Goal: Navigation & Orientation: Find specific page/section

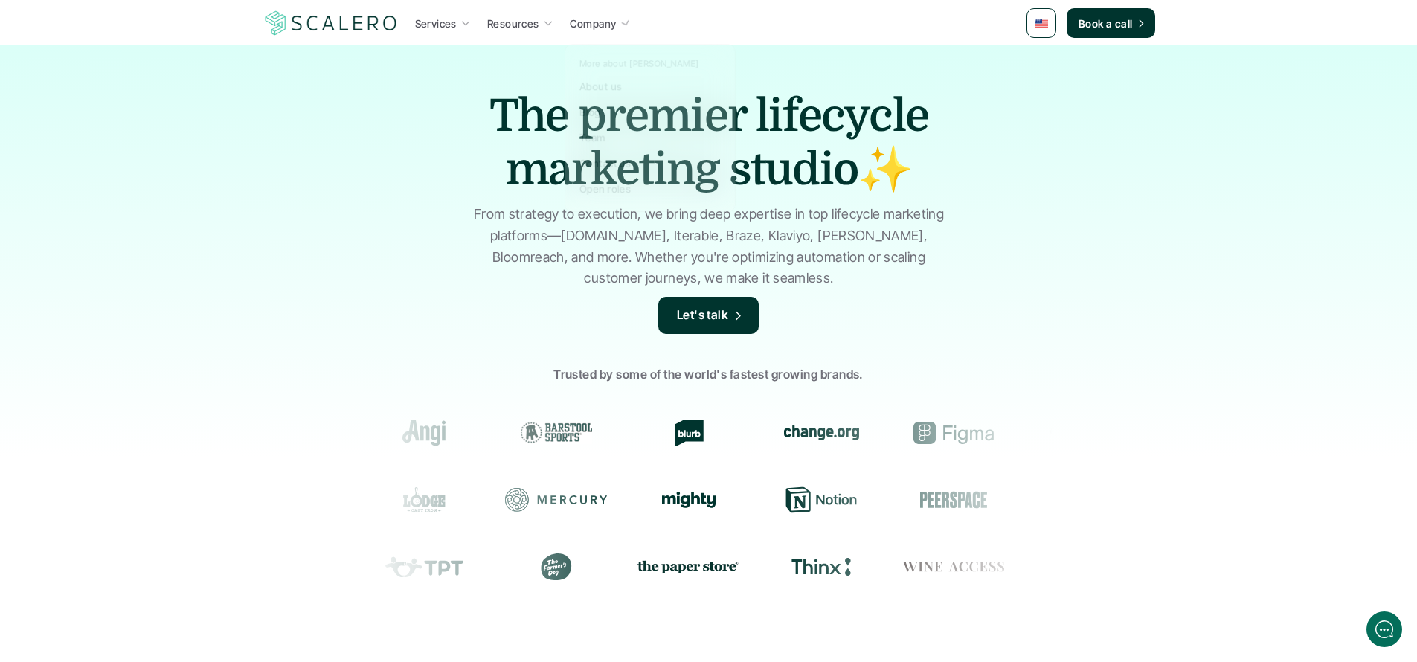
click at [617, 41] on div at bounding box center [654, 115] width 179 height 210
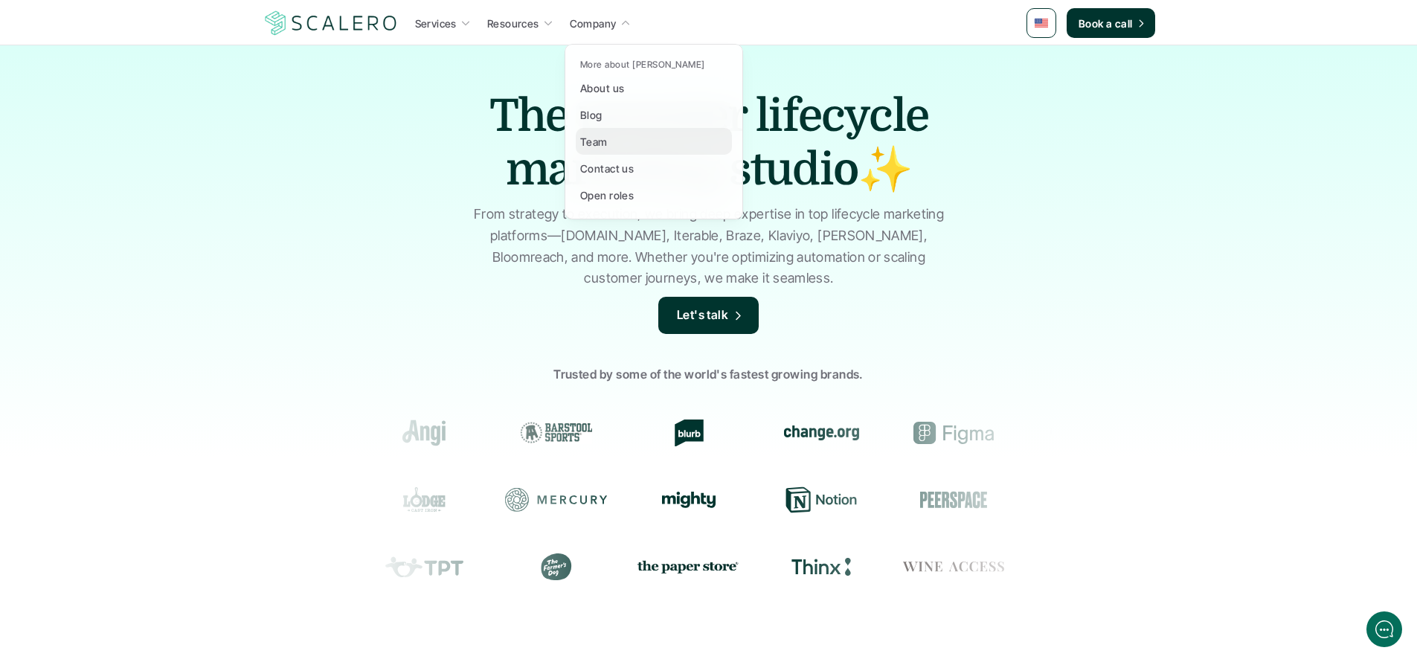
click at [613, 144] on div "Team" at bounding box center [598, 141] width 36 height 18
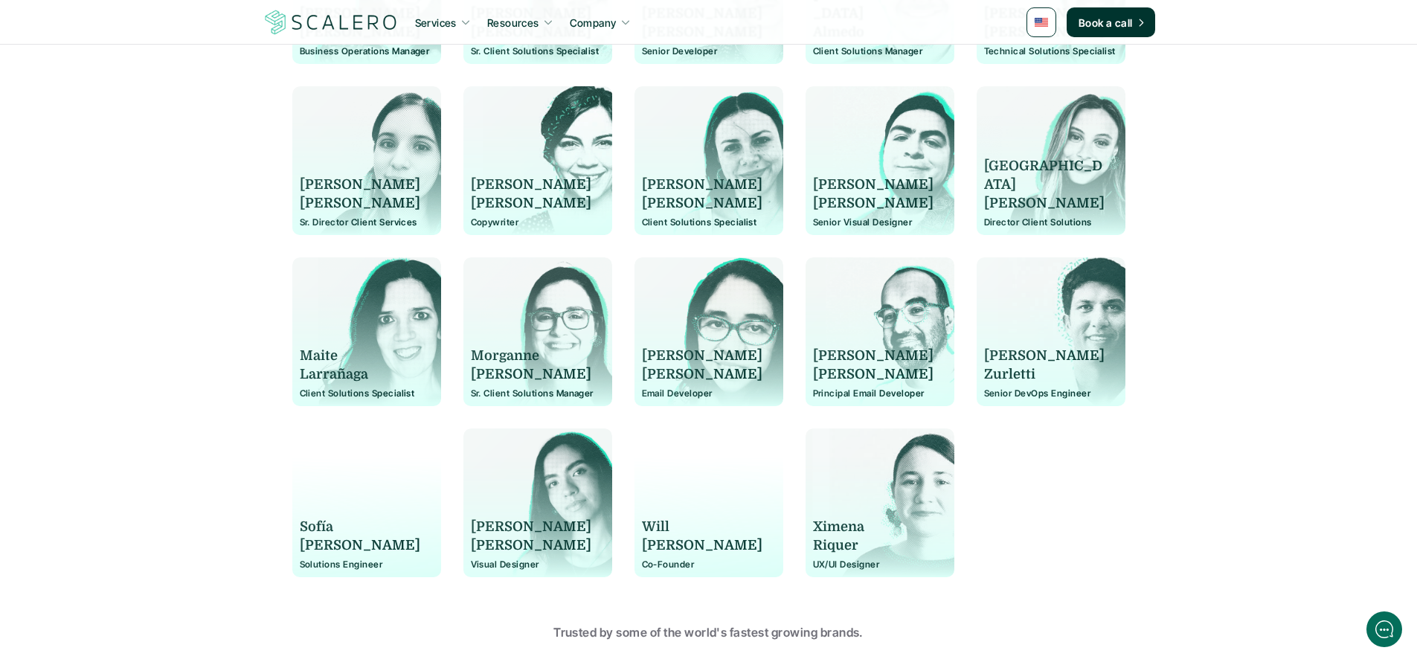
scroll to position [1099, 0]
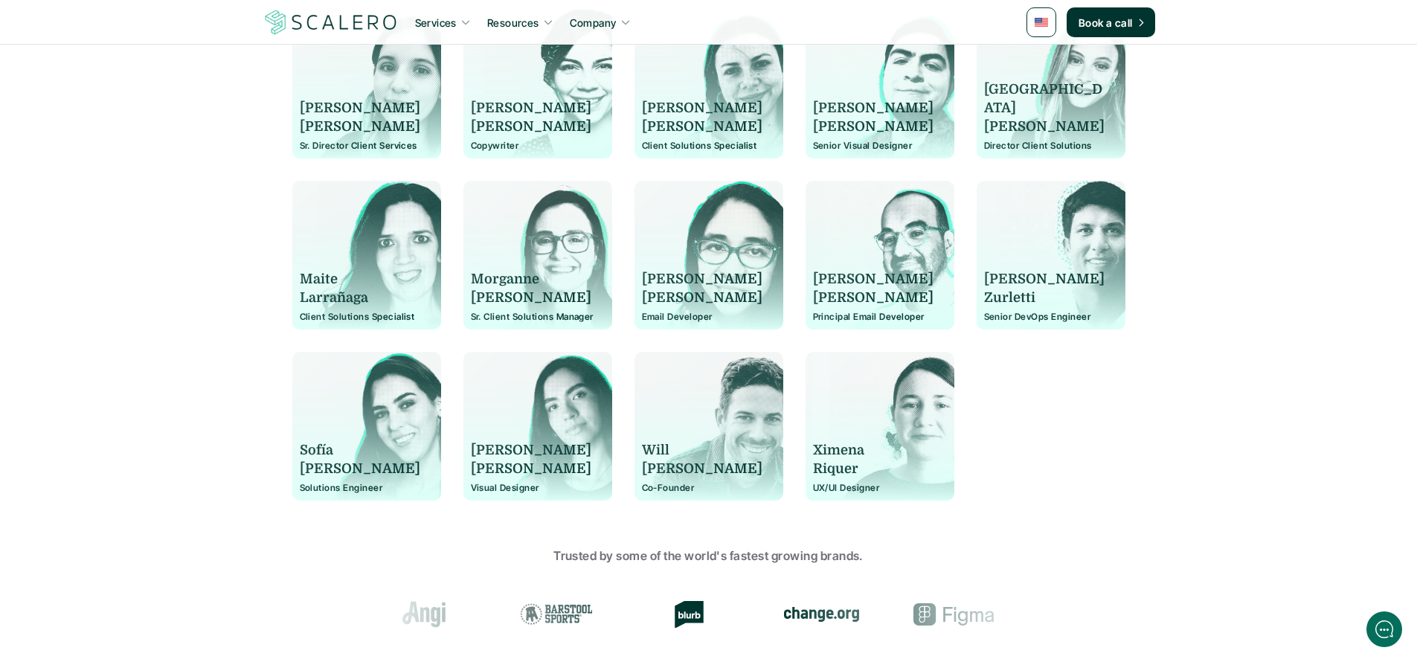
click at [556, 435] on div "[PERSON_NAME] Visual Designer" at bounding box center [538, 433] width 134 height 119
click at [492, 446] on p "[PERSON_NAME]" at bounding box center [531, 450] width 121 height 19
click at [490, 488] on p "Visual Designer" at bounding box center [538, 488] width 134 height 10
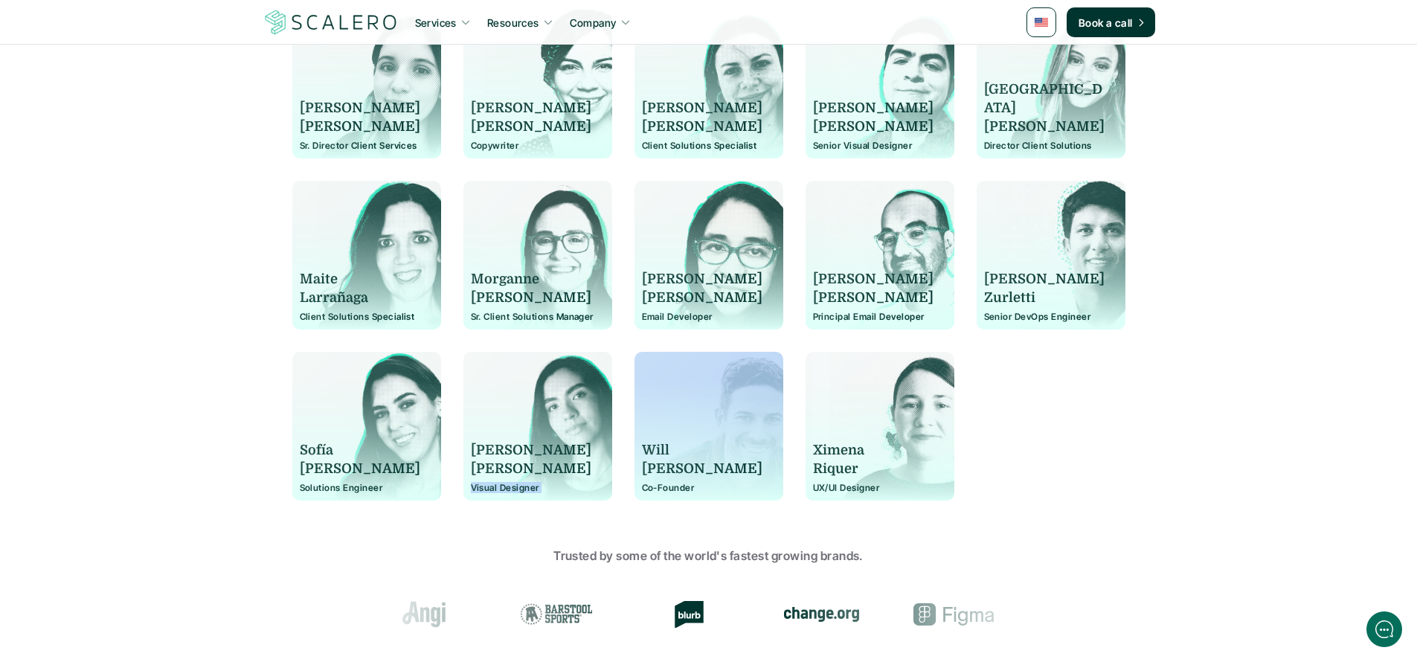
click at [491, 487] on p "Visual Designer" at bounding box center [538, 488] width 134 height 10
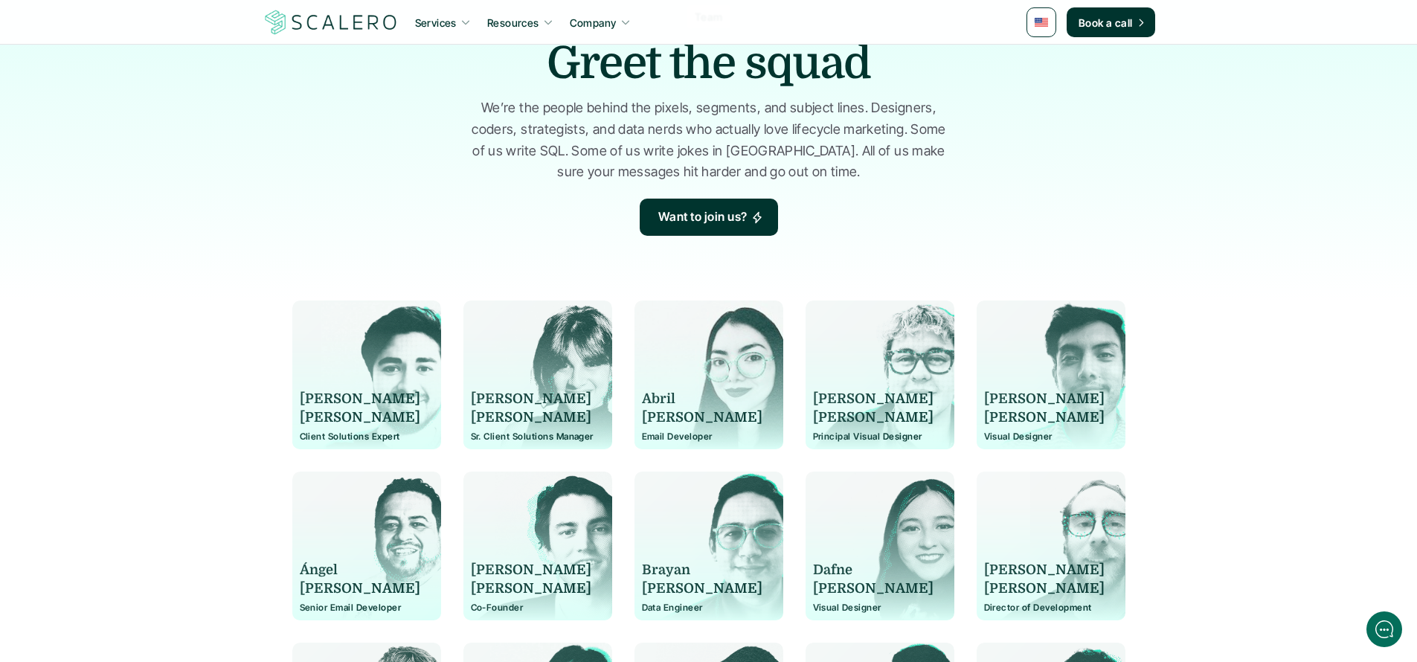
scroll to position [169, 0]
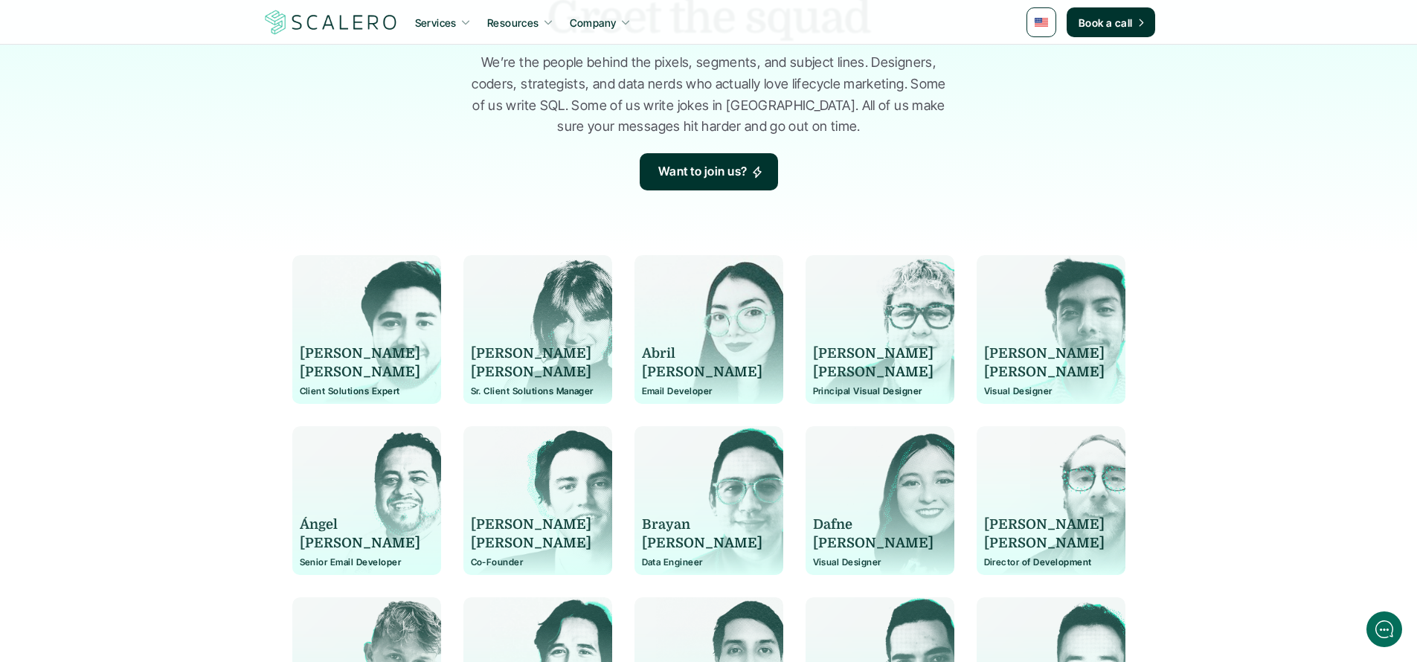
click at [400, 534] on p "[PERSON_NAME]" at bounding box center [360, 543] width 121 height 19
click at [403, 522] on p "Ángel" at bounding box center [360, 525] width 121 height 19
click at [678, 176] on p "Want to join us?" at bounding box center [702, 171] width 89 height 19
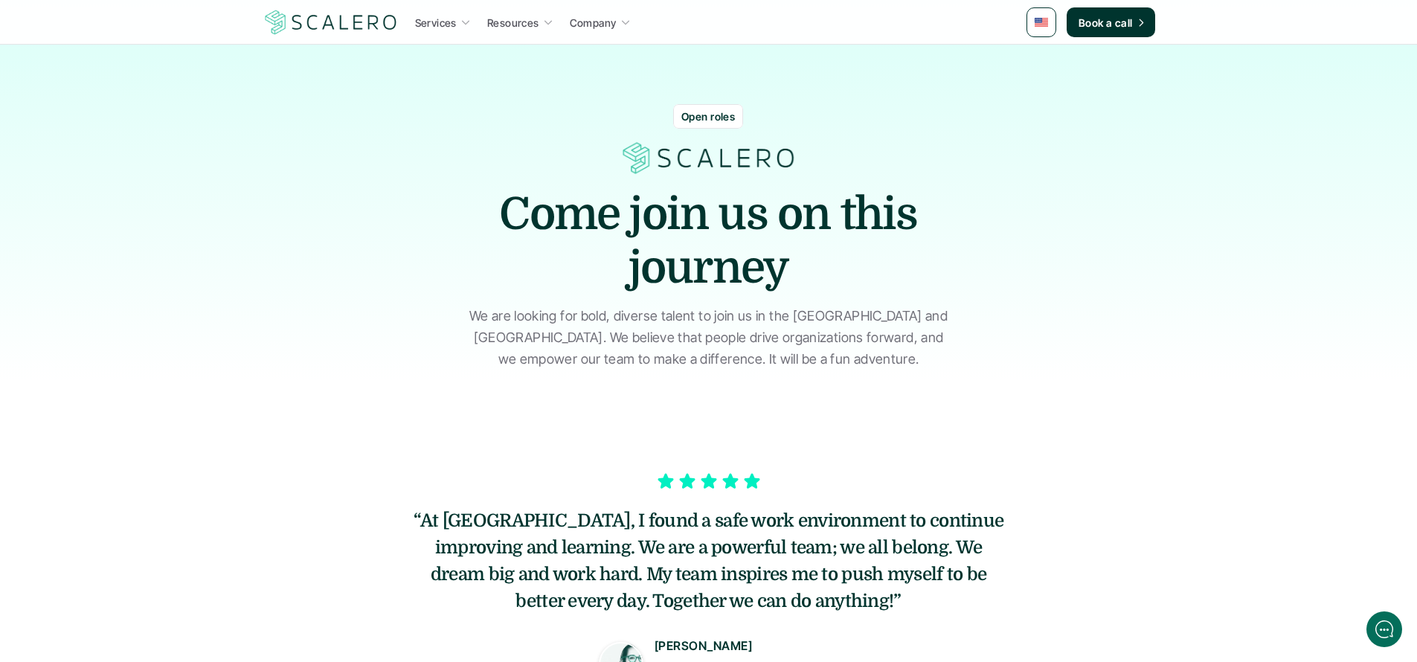
click at [718, 115] on p "Open roles" at bounding box center [709, 117] width 54 height 16
click at [705, 121] on p "Open roles" at bounding box center [709, 117] width 54 height 16
click at [720, 150] on img at bounding box center [709, 158] width 179 height 36
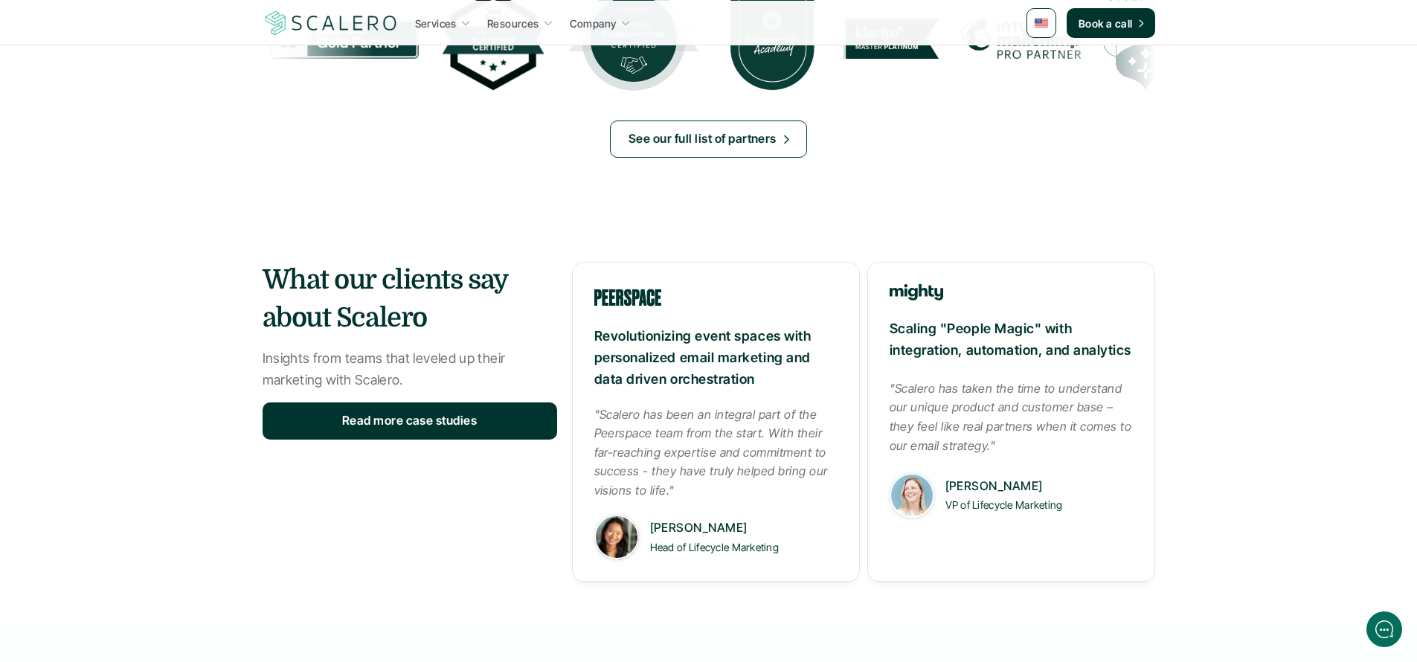
scroll to position [1708, 0]
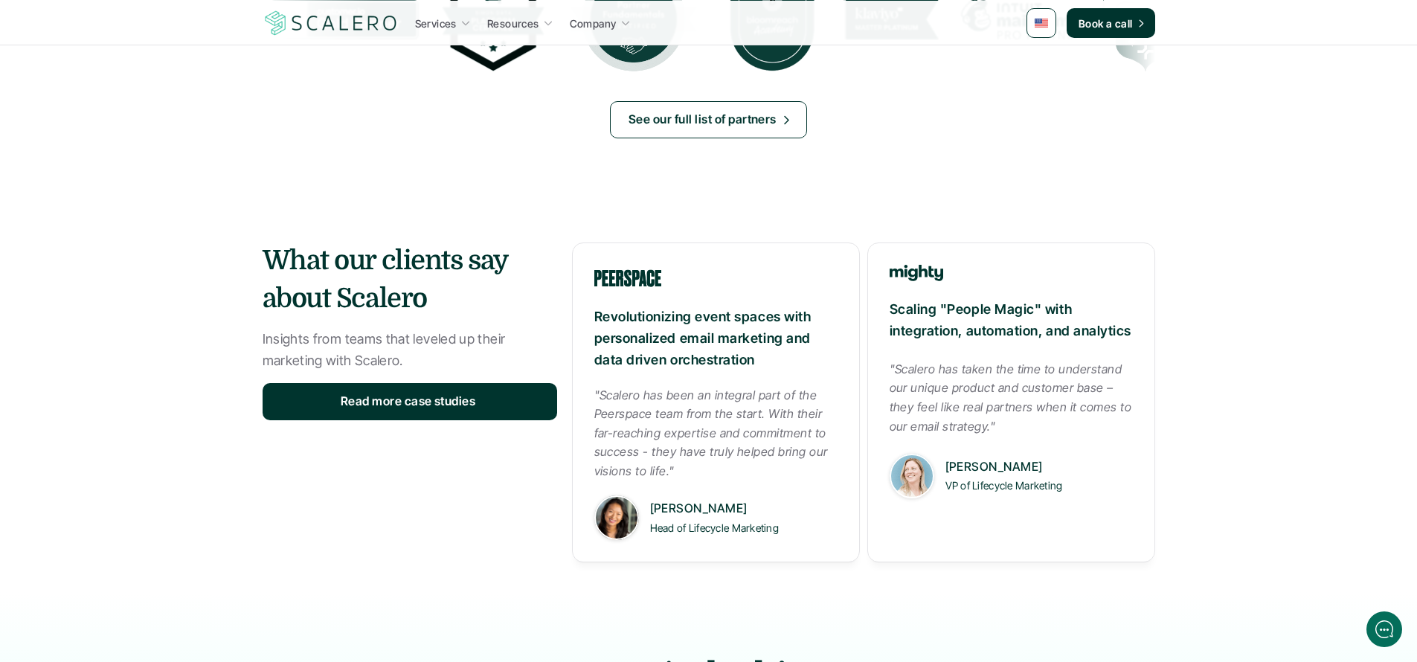
click at [484, 408] on link "Read more case studies" at bounding box center [410, 401] width 295 height 37
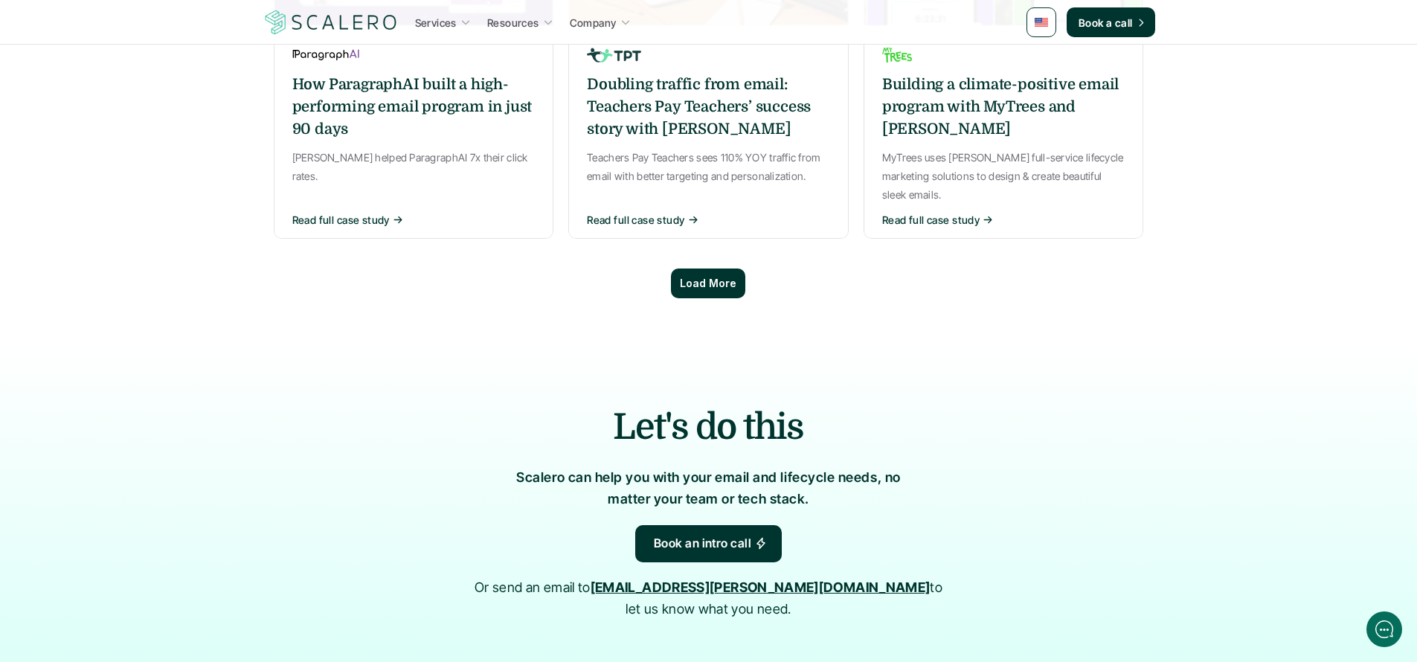
scroll to position [1438, 0]
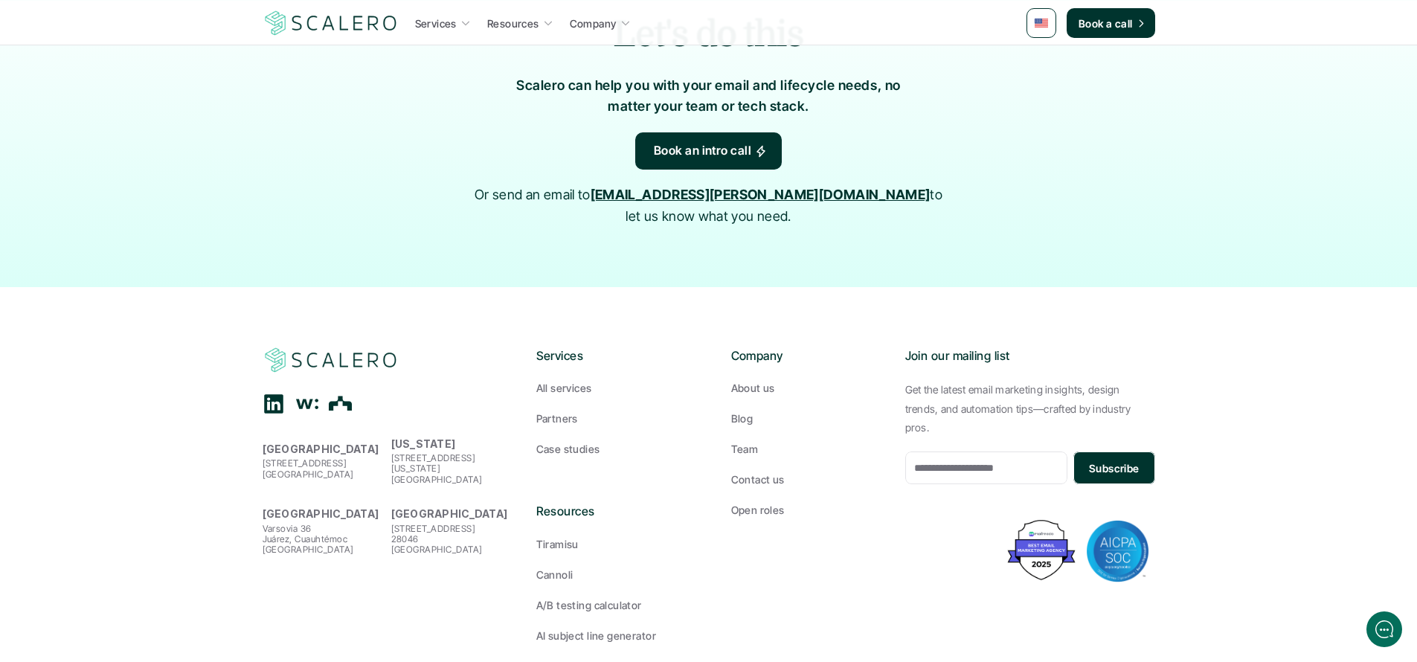
scroll to position [2430, 0]
